Goal: Task Accomplishment & Management: Use online tool/utility

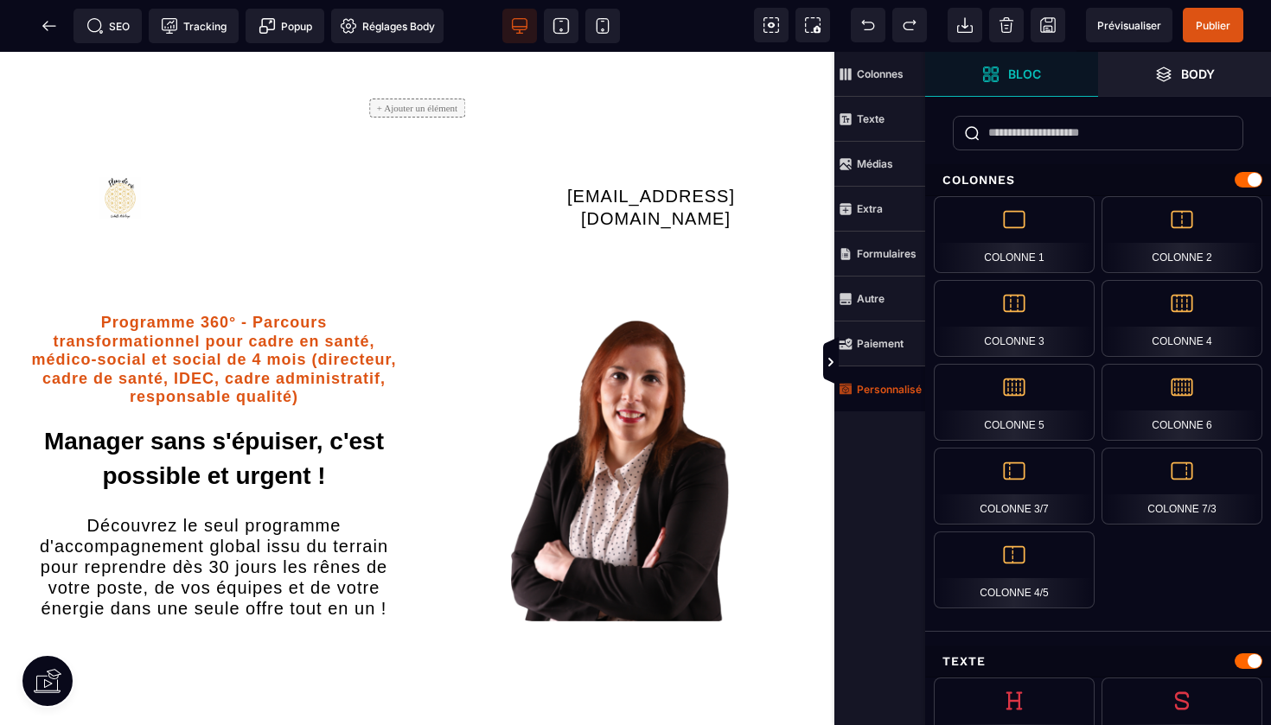
click at [889, 391] on strong "Personnalisé" at bounding box center [889, 389] width 65 height 13
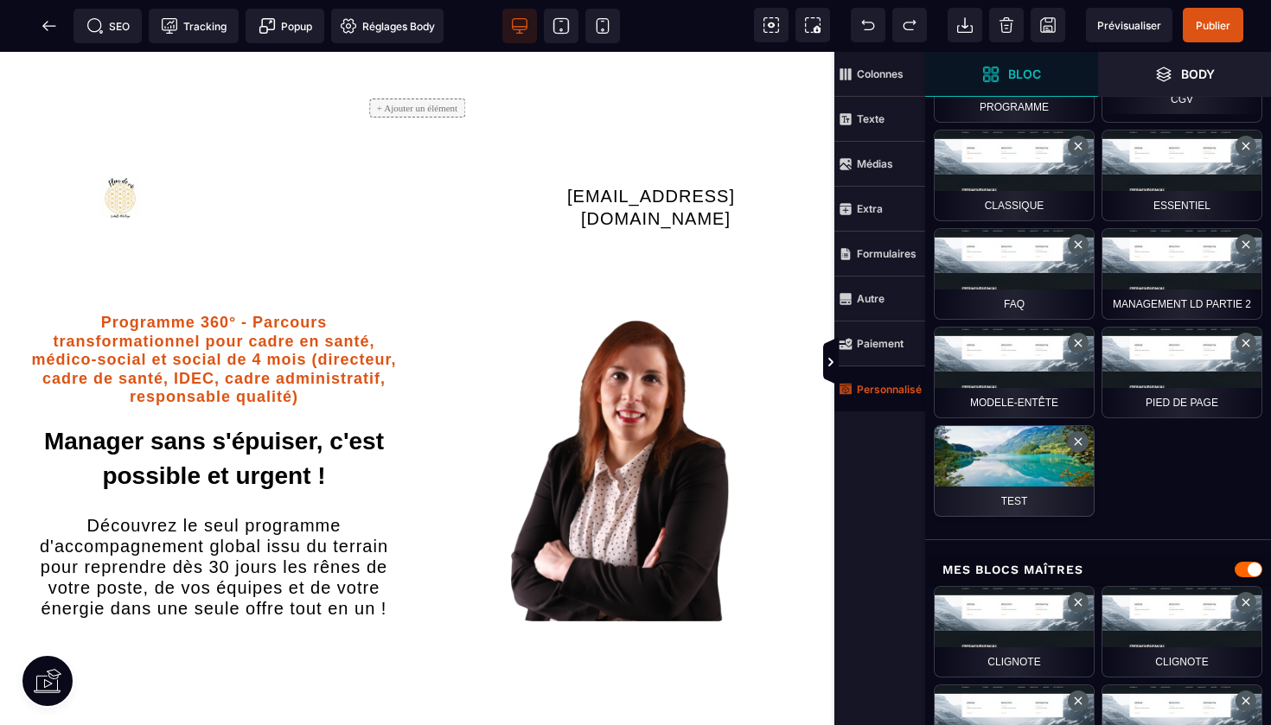
scroll to position [768, 0]
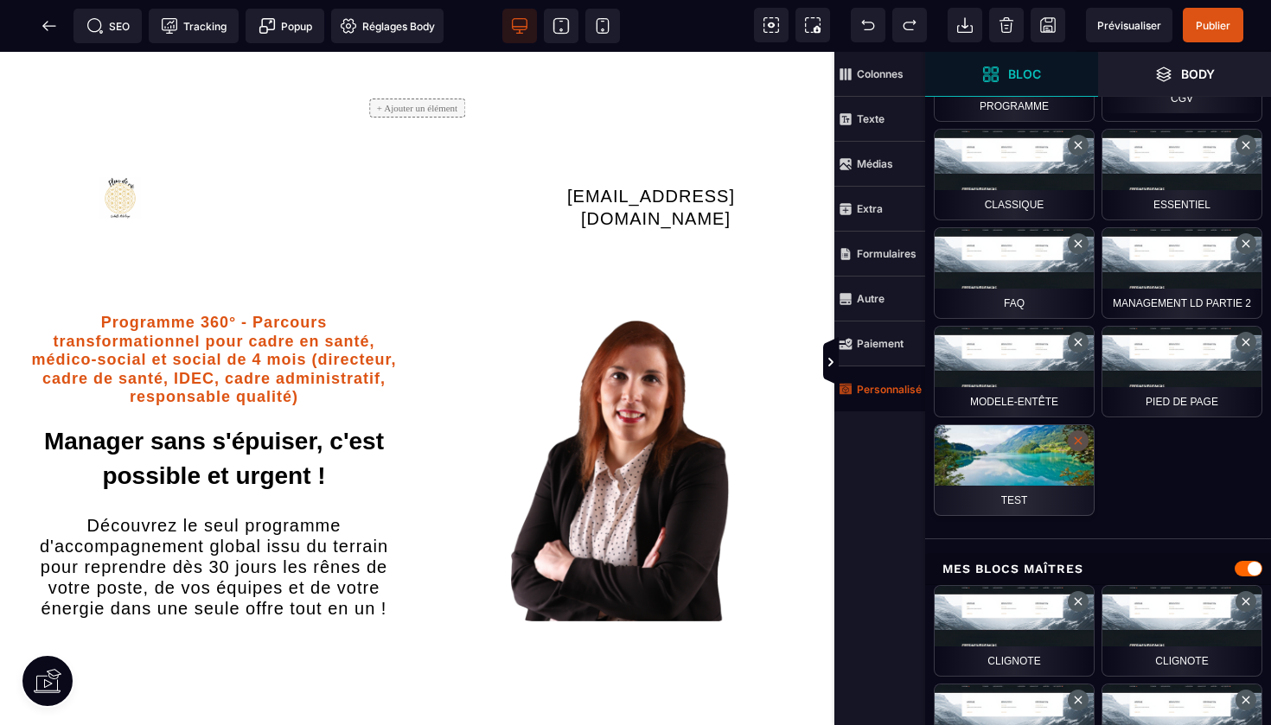
click at [1081, 444] on button at bounding box center [1078, 441] width 21 height 21
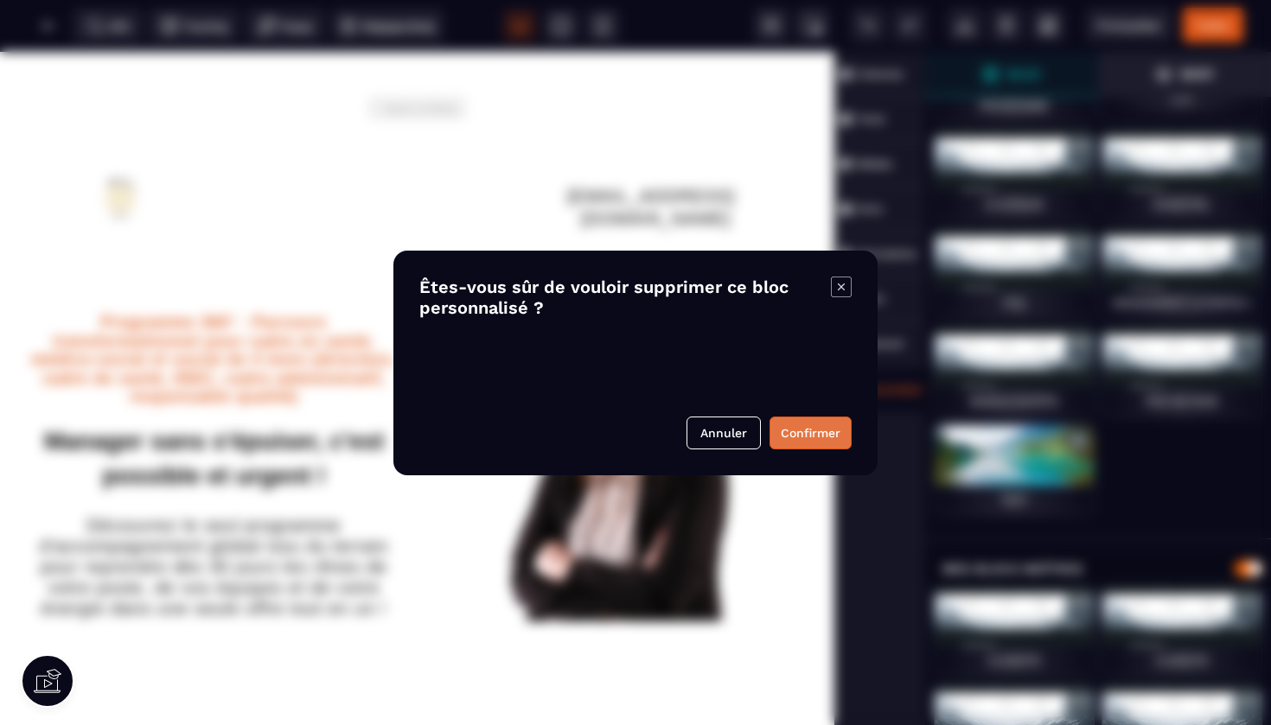
click at [814, 422] on button "Confirmer" at bounding box center [811, 433] width 82 height 33
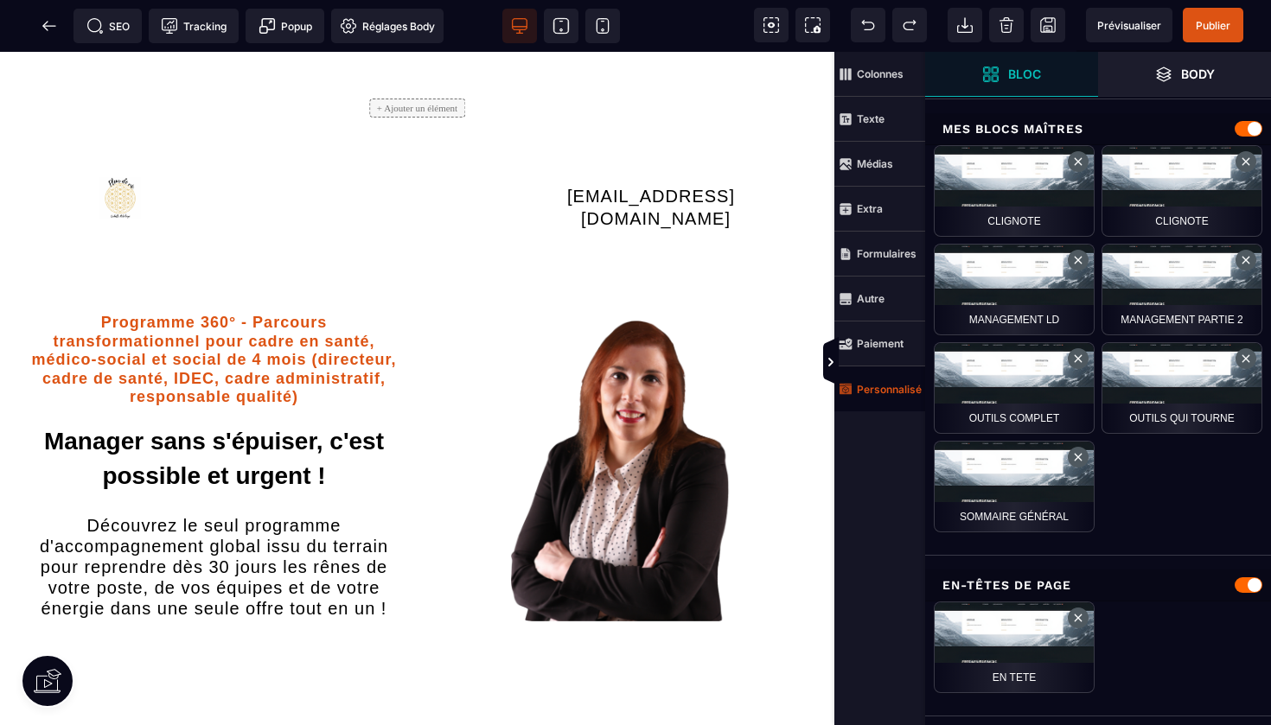
scroll to position [1109, 0]
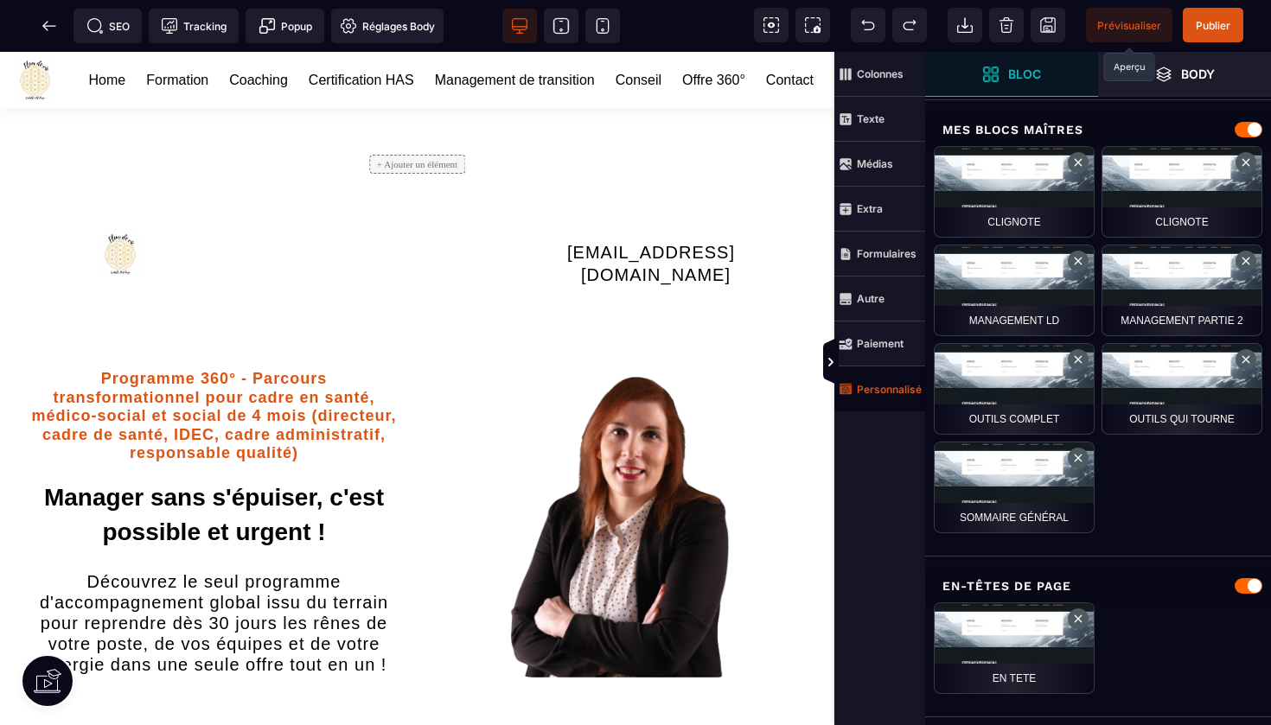
click at [1125, 29] on span "Prévisualiser" at bounding box center [1129, 25] width 64 height 13
click at [1215, 21] on span "Publier" at bounding box center [1213, 25] width 35 height 13
click at [1217, 33] on span "Publier" at bounding box center [1213, 25] width 61 height 35
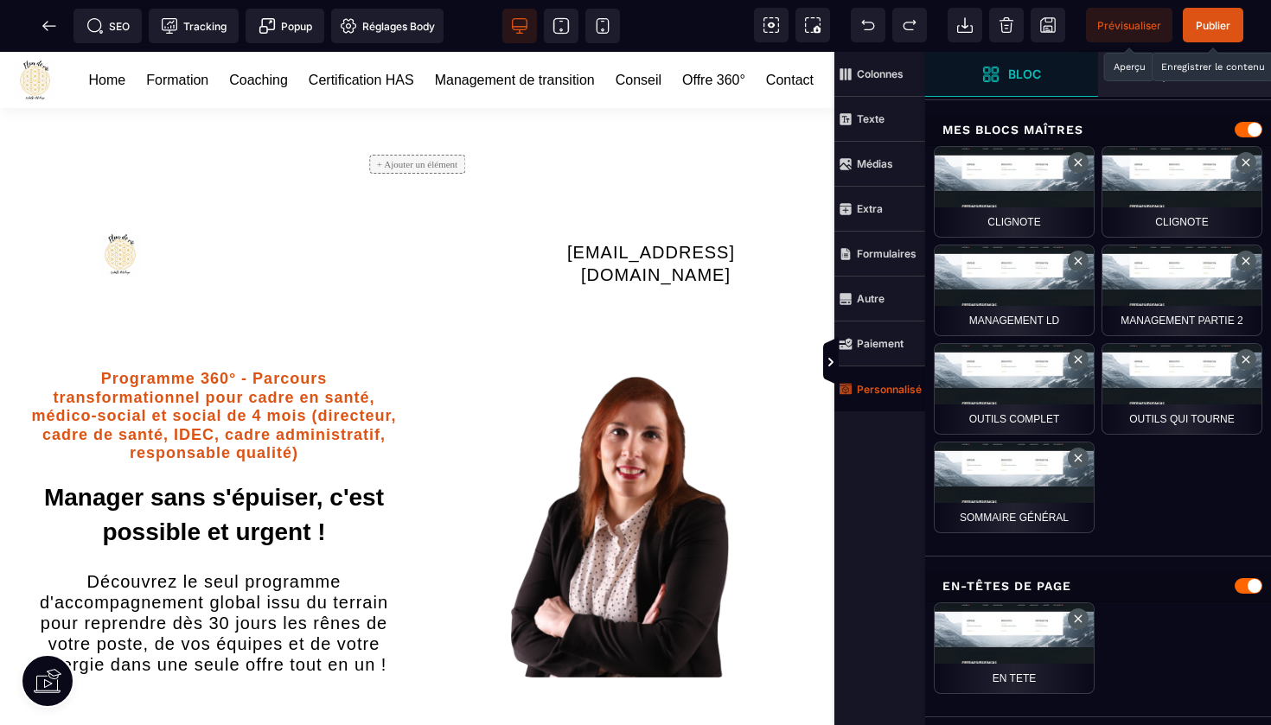
click at [1217, 33] on span "Publier" at bounding box center [1213, 25] width 61 height 35
click at [1211, 17] on span "Publier" at bounding box center [1213, 25] width 61 height 35
click at [47, 22] on icon at bounding box center [44, 26] width 5 height 10
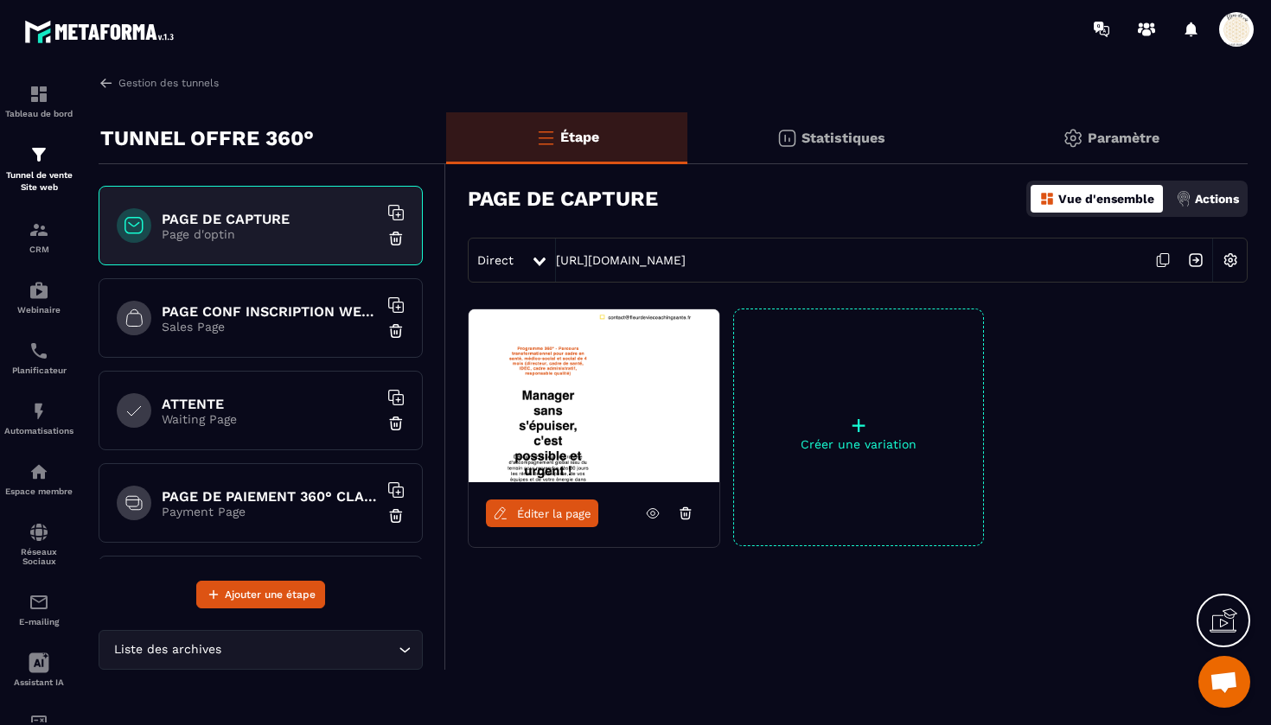
click at [257, 329] on p "Sales Page" at bounding box center [270, 327] width 216 height 14
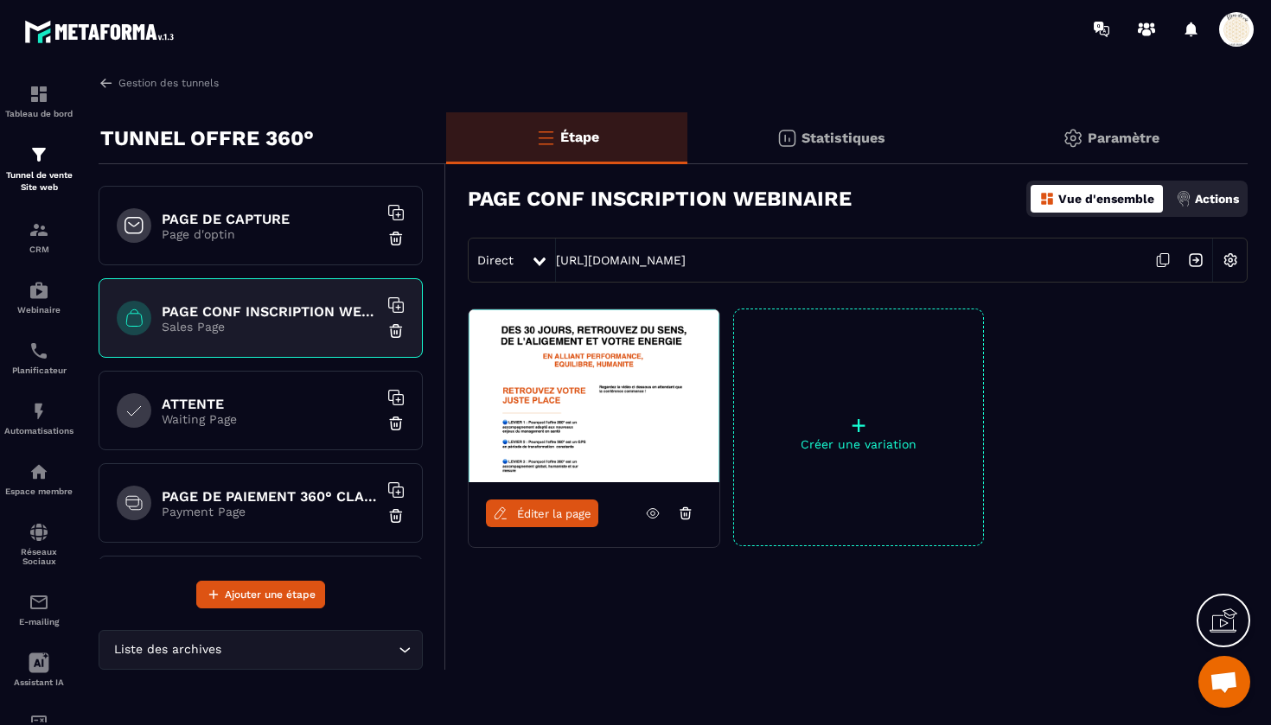
click at [538, 511] on span "Éditer la page" at bounding box center [554, 514] width 74 height 13
